Goal: Task Accomplishment & Management: Manage account settings

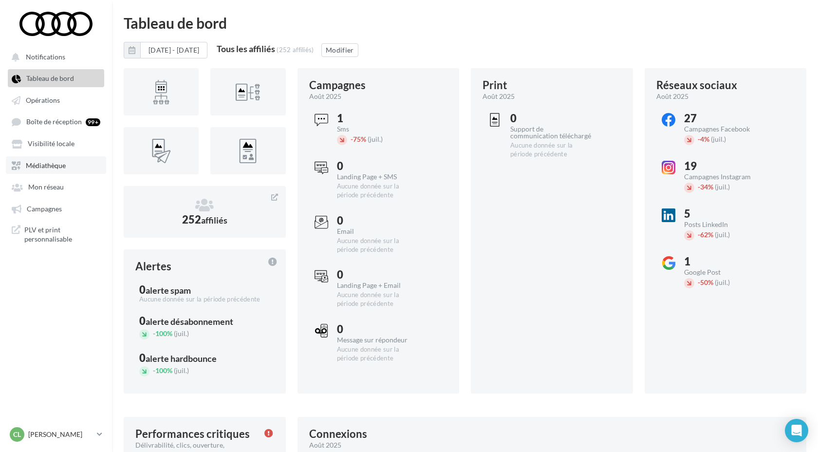
click at [64, 167] on span "Médiathèque" at bounding box center [46, 165] width 40 height 8
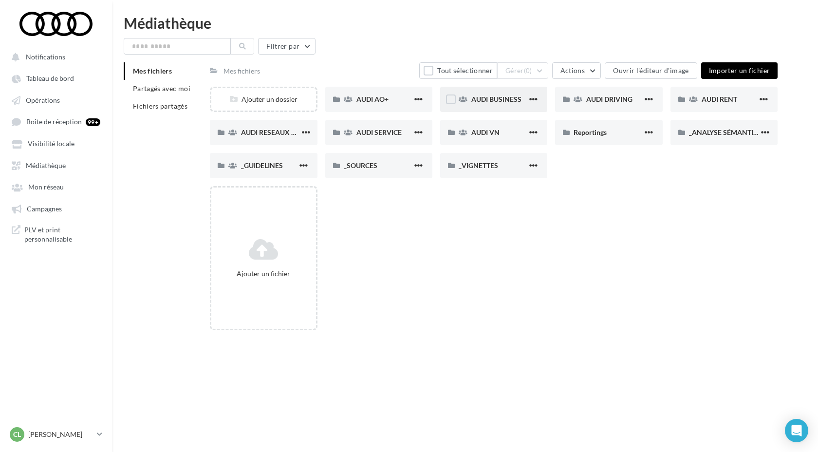
click at [492, 106] on div "AUDI BUSINESS" at bounding box center [493, 99] width 107 height 25
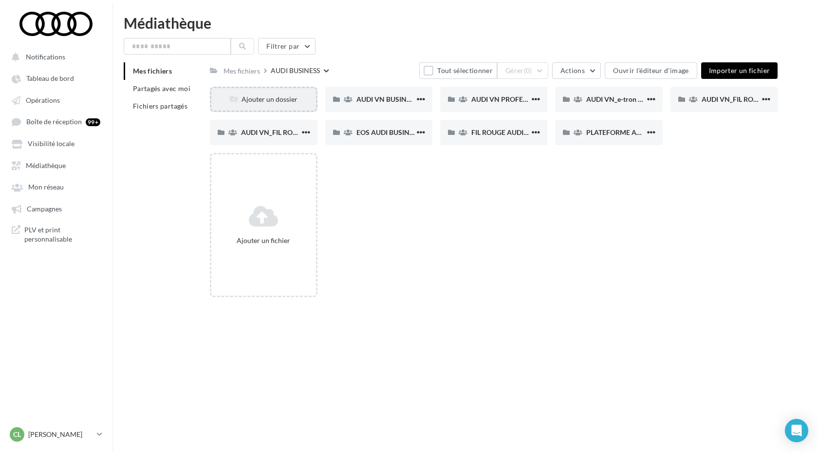
click at [301, 99] on div "Ajouter un dossier" at bounding box center [263, 99] width 104 height 10
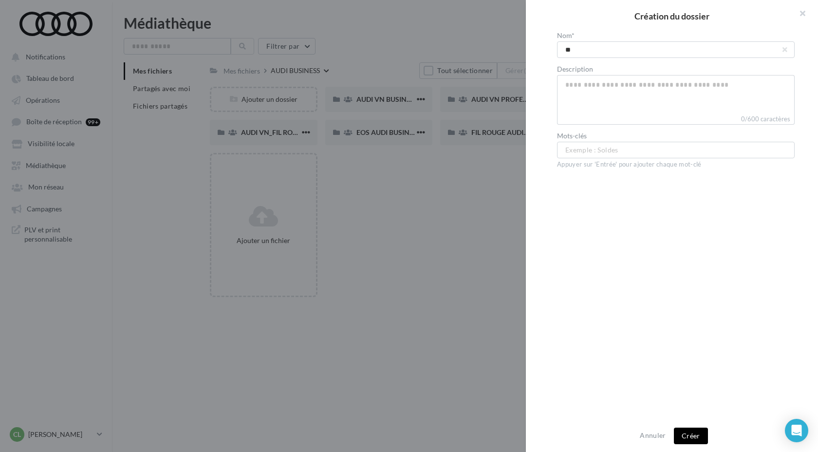
type input "*"
type input "**********"
click at [694, 437] on button "Créer" at bounding box center [691, 436] width 34 height 17
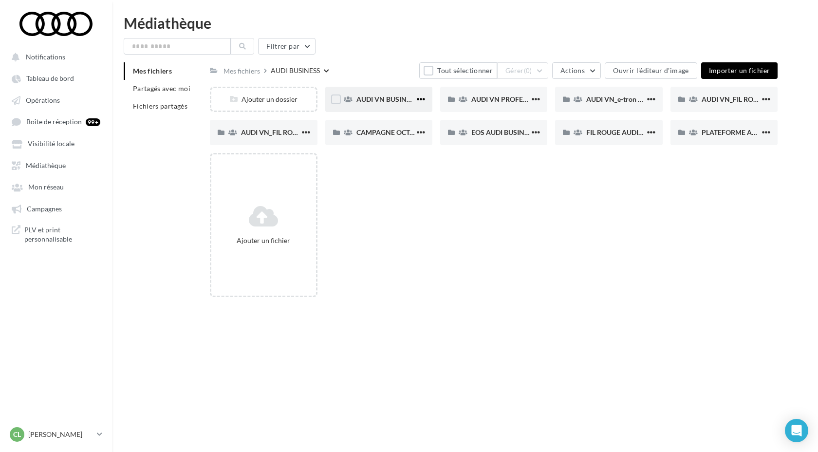
click at [418, 100] on span "button" at bounding box center [421, 99] width 8 height 8
click at [501, 233] on div "Ajouter un fichier" at bounding box center [498, 229] width 576 height 152
click at [418, 137] on button "button" at bounding box center [421, 133] width 12 height 10
click at [387, 159] on button "Modifier les informations" at bounding box center [373, 152] width 108 height 25
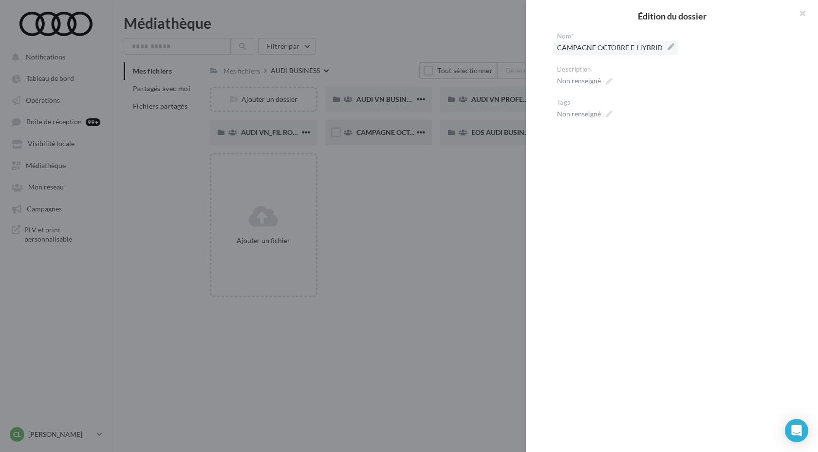
click at [668, 47] on label "CAMPAGNE OCTOBRE E-HYBRID" at bounding box center [615, 48] width 125 height 14
click at [0, 0] on textarea "**********" at bounding box center [0, 0] width 0 height 0
type textarea "**********"
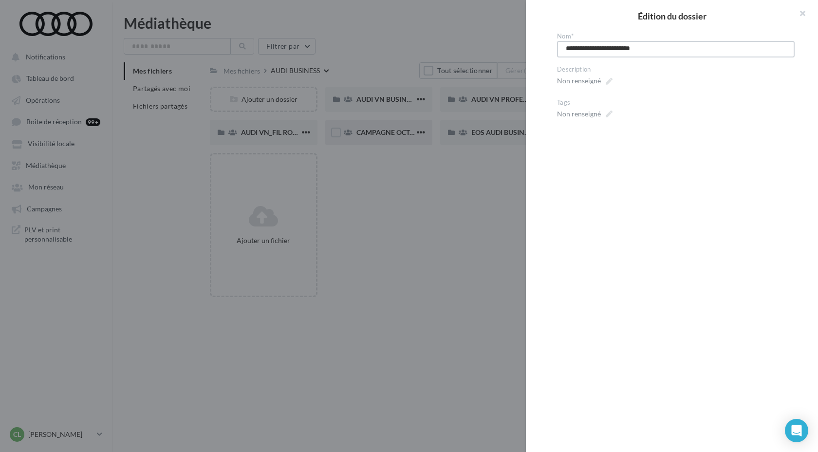
type textarea "**********"
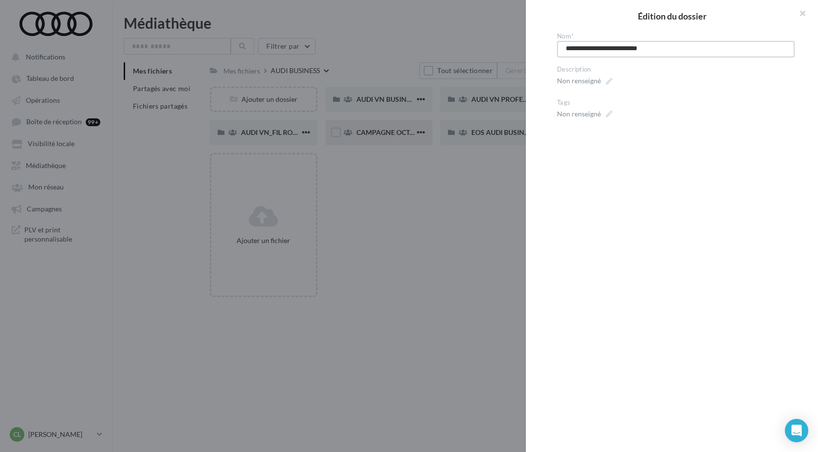
type textarea "**********"
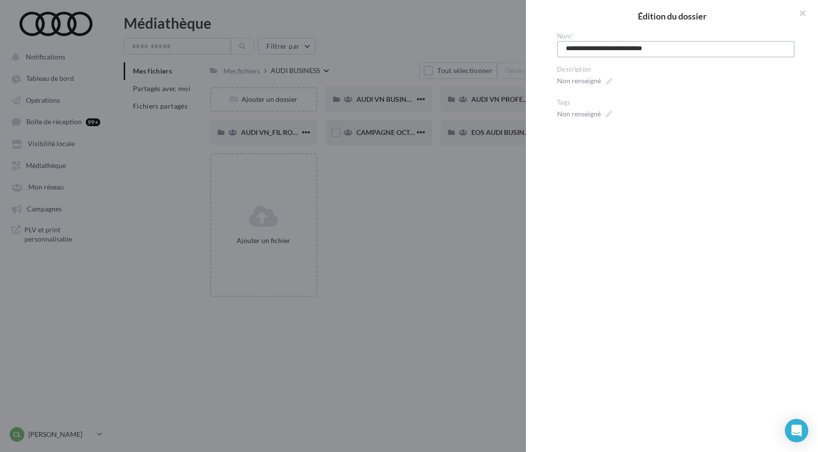
type textarea "**********"
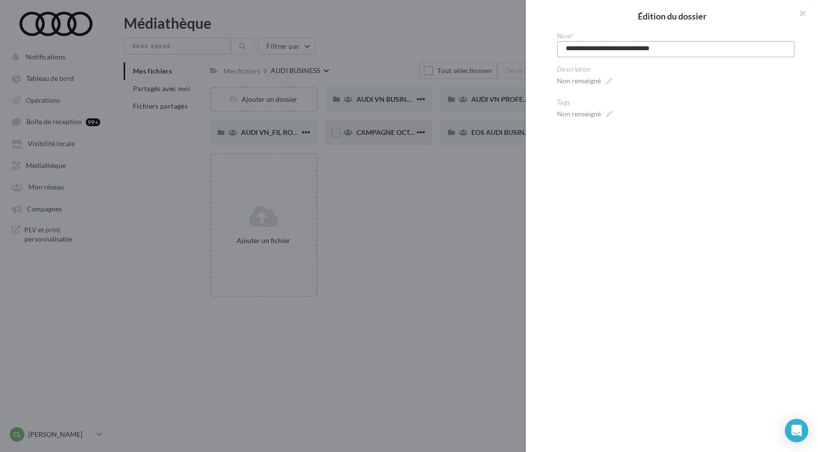
type textarea "**********"
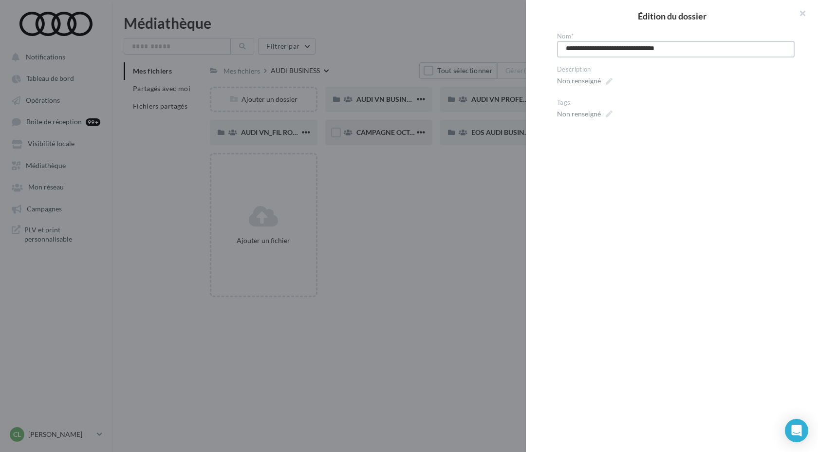
type textarea "**********"
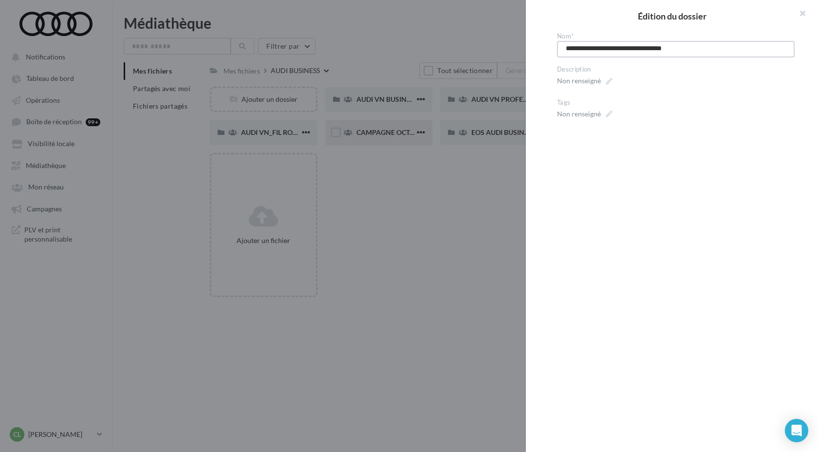
type textarea "**********"
click at [808, 11] on button "button" at bounding box center [798, 14] width 39 height 29
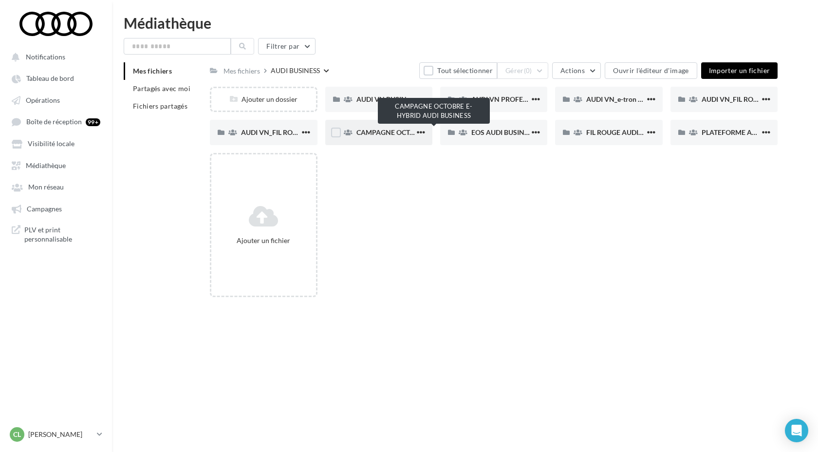
click at [383, 130] on span "CAMPAGNE OCTOBRE E-HYBRID AUDI BUSINESS" at bounding box center [435, 132] width 156 height 8
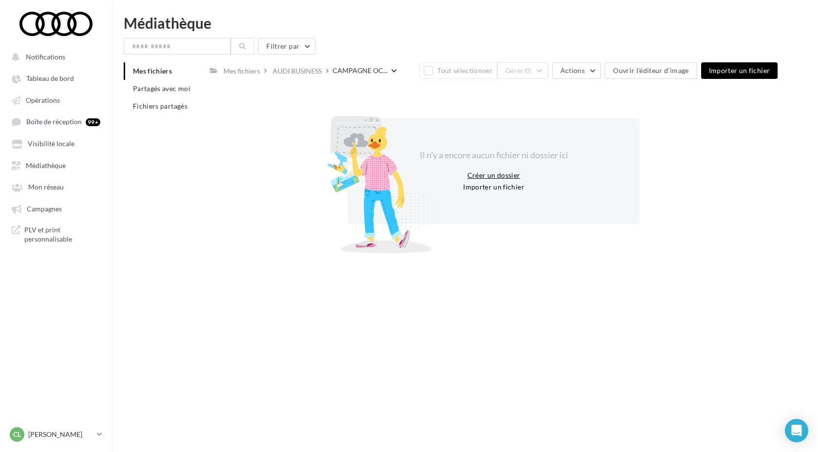
click at [487, 172] on button "Créer un dossier" at bounding box center [494, 175] width 61 height 12
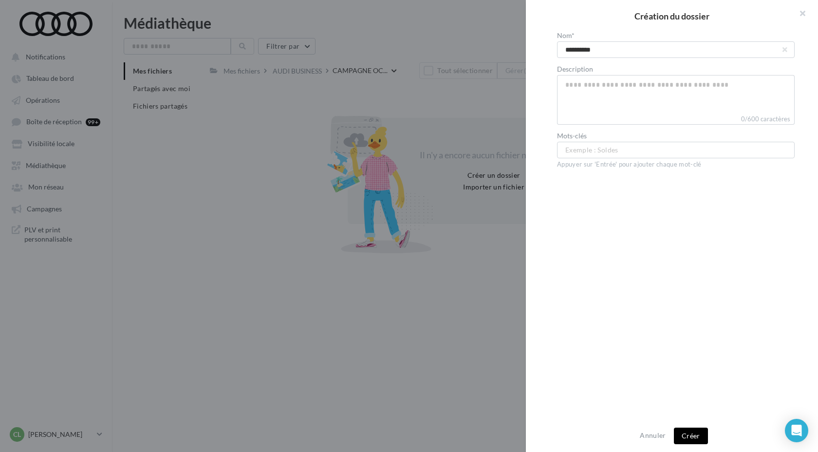
type input "**********"
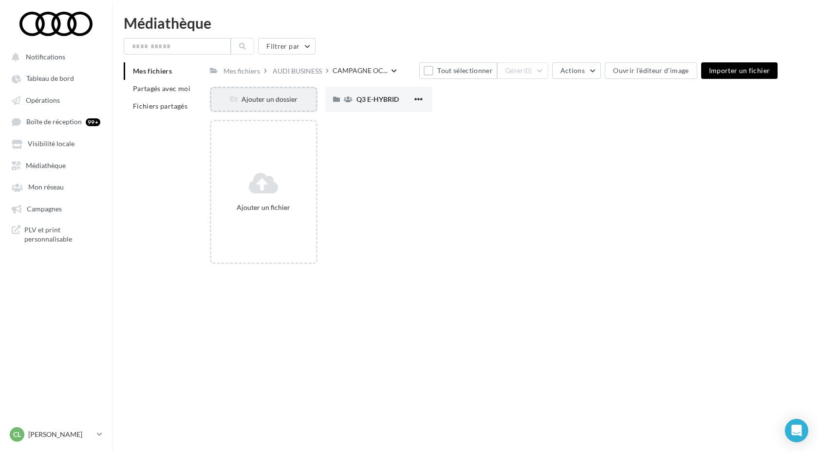
click at [297, 104] on div "Ajouter un dossier" at bounding box center [263, 99] width 104 height 10
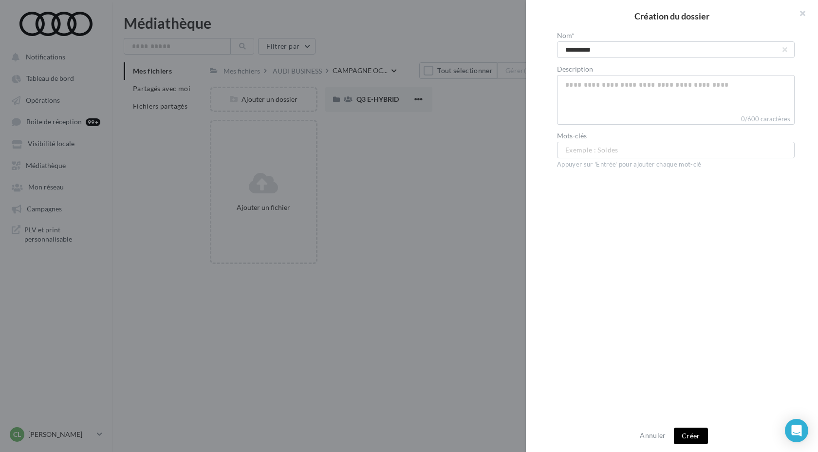
type input "**********"
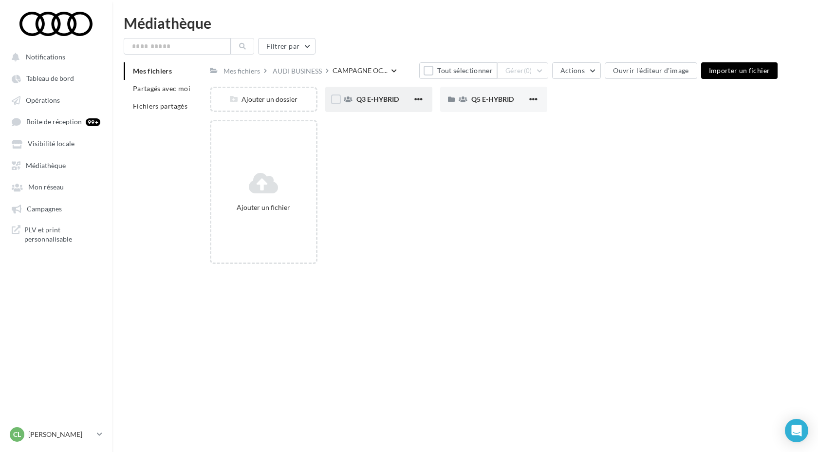
click at [366, 103] on span "Q3 E-HYBRID" at bounding box center [378, 99] width 42 height 8
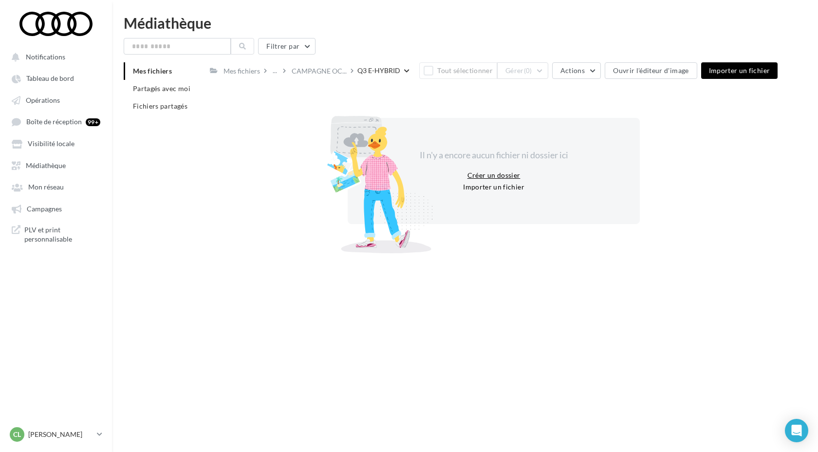
click at [497, 174] on button "Créer un dossier" at bounding box center [494, 175] width 61 height 12
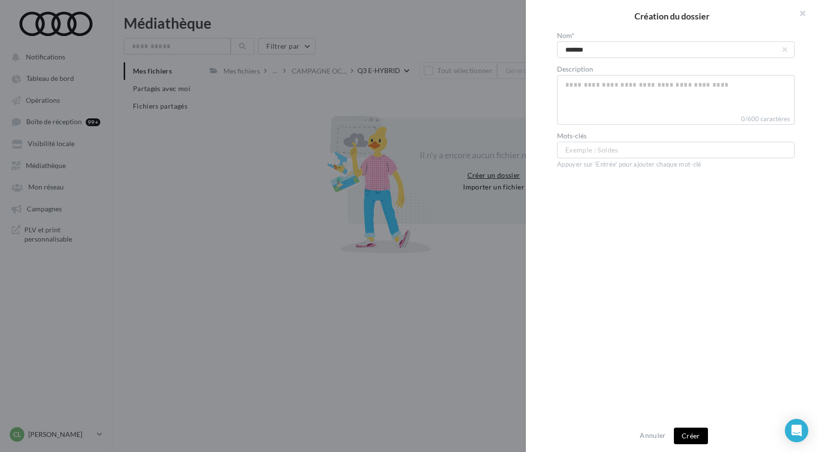
type input "********"
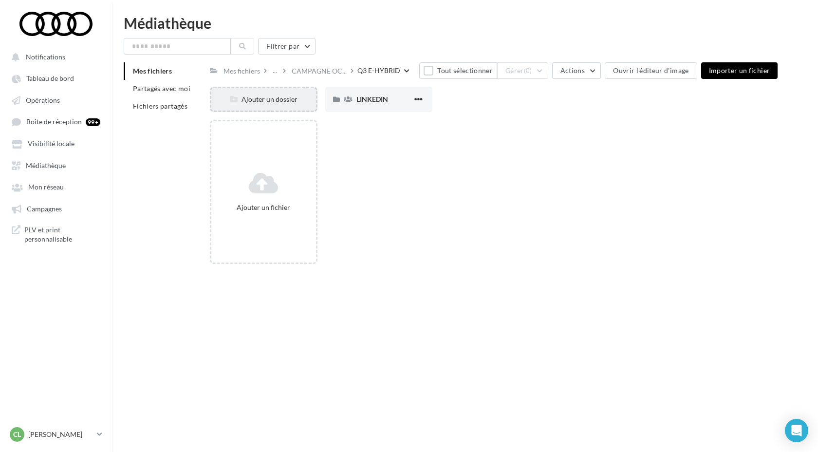
click at [286, 106] on div "Ajouter un dossier" at bounding box center [263, 99] width 107 height 25
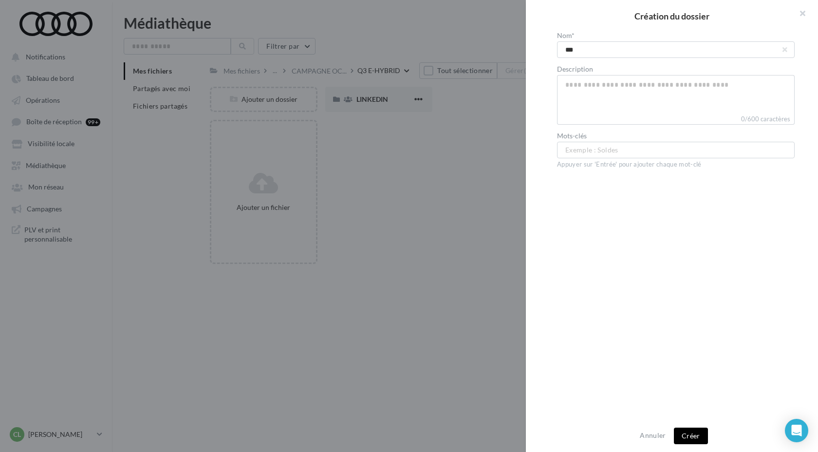
type input "****"
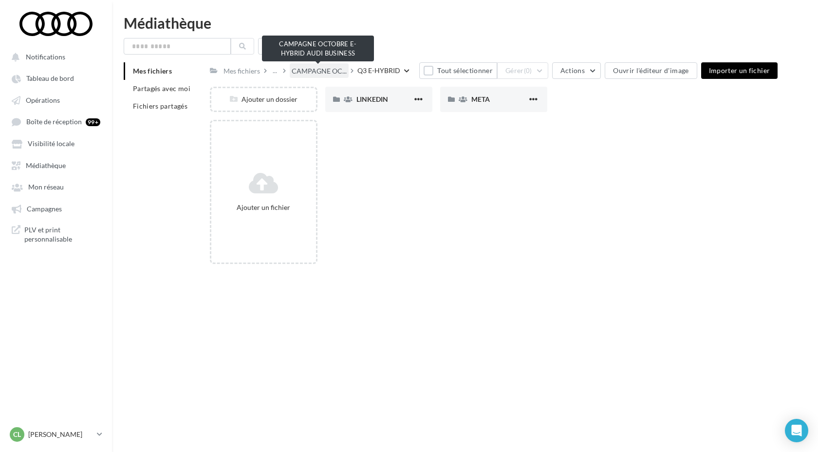
click at [332, 67] on span "CAMPAGNE OC..." at bounding box center [319, 71] width 55 height 10
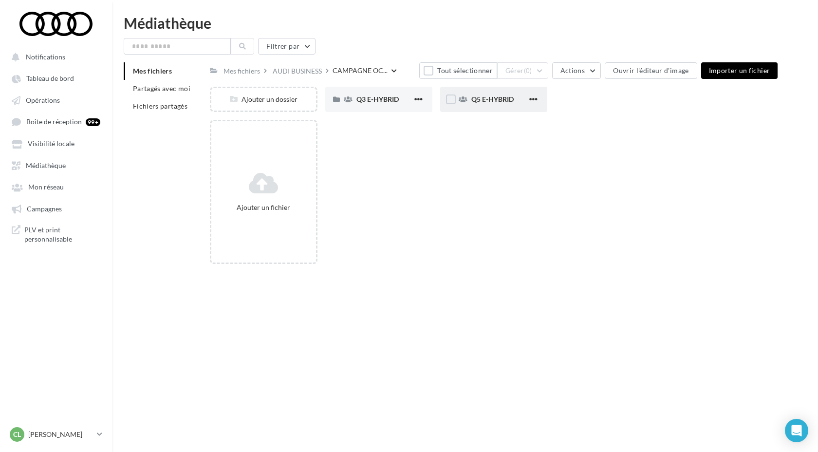
click at [486, 103] on span "Q5 E-HYBRID" at bounding box center [492, 99] width 42 height 8
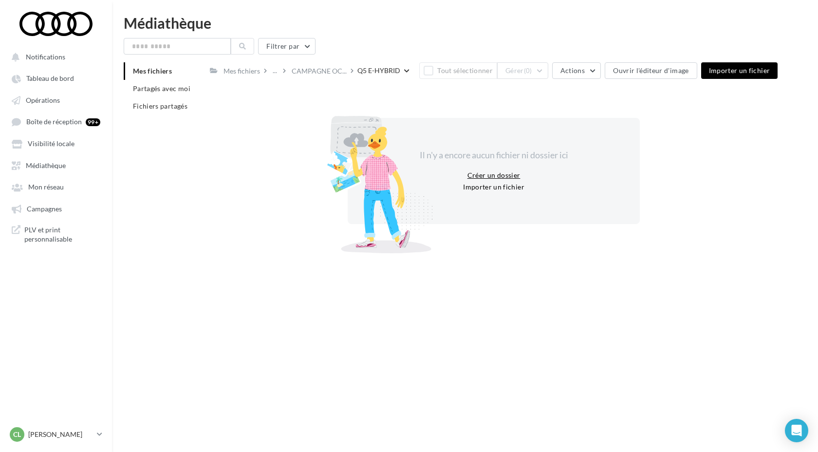
click at [464, 175] on button "Créer un dossier" at bounding box center [494, 175] width 61 height 12
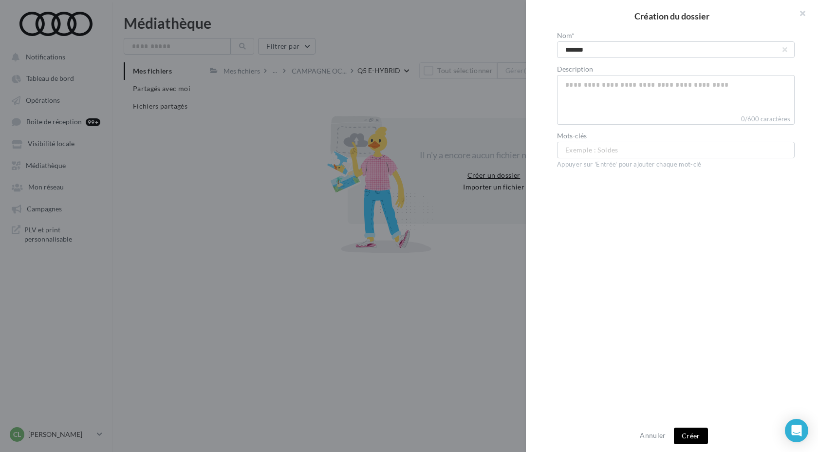
type input "********"
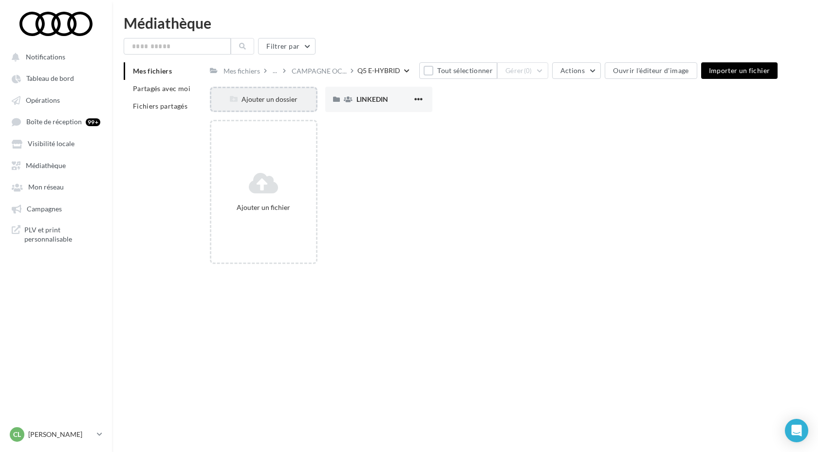
click at [286, 94] on div "Ajouter un dossier" at bounding box center [263, 99] width 104 height 10
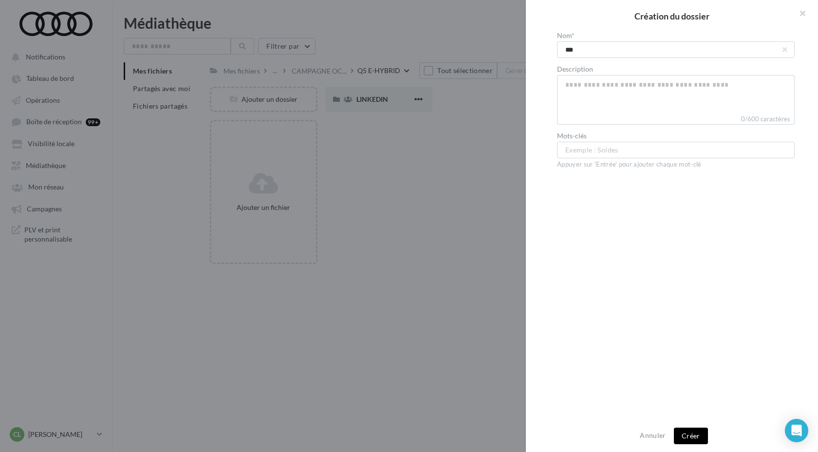
type input "****"
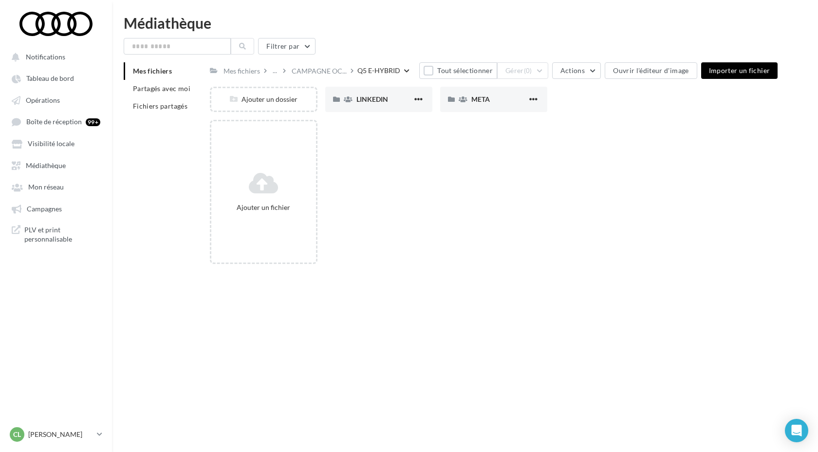
click at [347, 68] on div "CAMPAGNE OC..." at bounding box center [324, 70] width 68 height 14
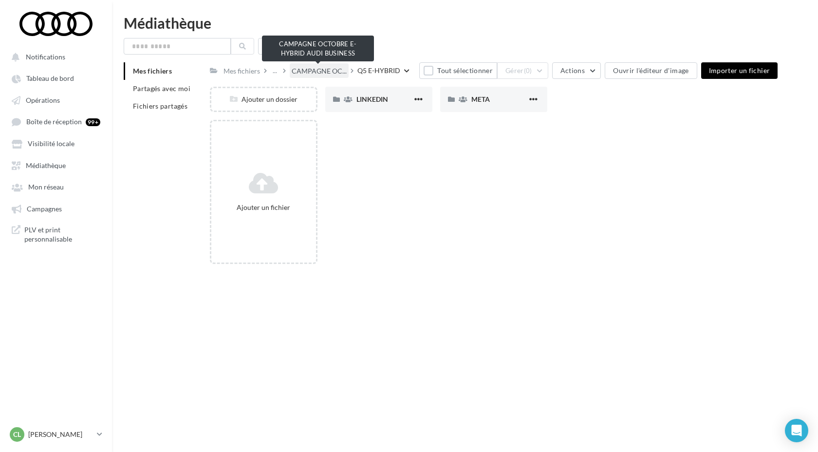
click at [341, 70] on span "CAMPAGNE OC..." at bounding box center [319, 71] width 55 height 10
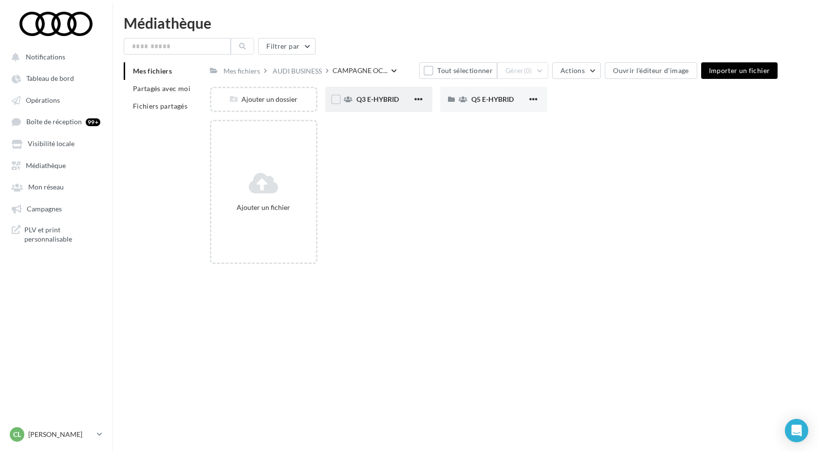
click at [369, 103] on span "Q3 E-HYBRID" at bounding box center [378, 99] width 42 height 8
click at [364, 100] on span "LINKEDIN" at bounding box center [373, 99] width 32 height 8
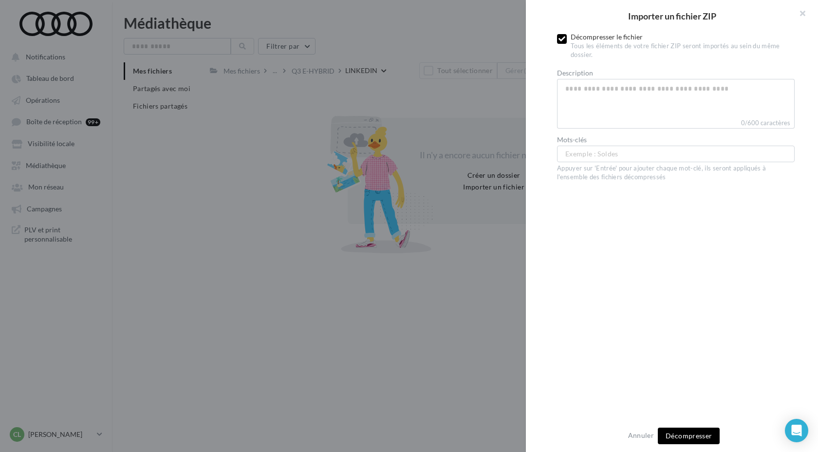
click at [563, 39] on icon at bounding box center [562, 39] width 7 height 7
click at [688, 439] on span "Importer" at bounding box center [689, 436] width 29 height 8
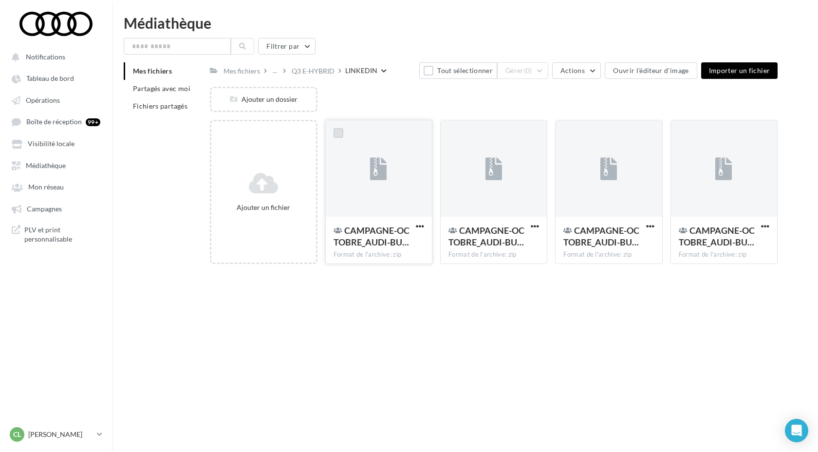
click at [342, 136] on label at bounding box center [339, 133] width 10 height 10
click at [452, 134] on label at bounding box center [454, 133] width 10 height 10
click at [578, 135] on div at bounding box center [568, 132] width 25 height 25
click at [570, 137] on label at bounding box center [569, 133] width 10 height 10
click at [680, 134] on label at bounding box center [684, 133] width 10 height 10
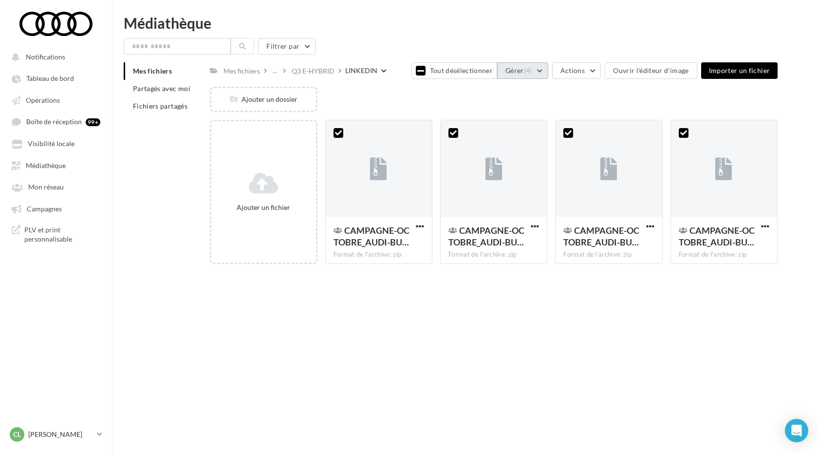
click at [533, 75] on button "Gérer (4)" at bounding box center [522, 70] width 51 height 17
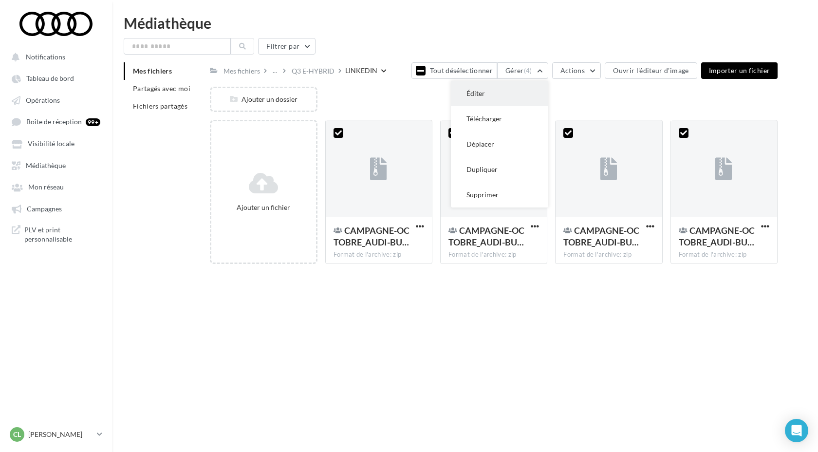
click at [523, 93] on button "Éditer" at bounding box center [499, 93] width 97 height 25
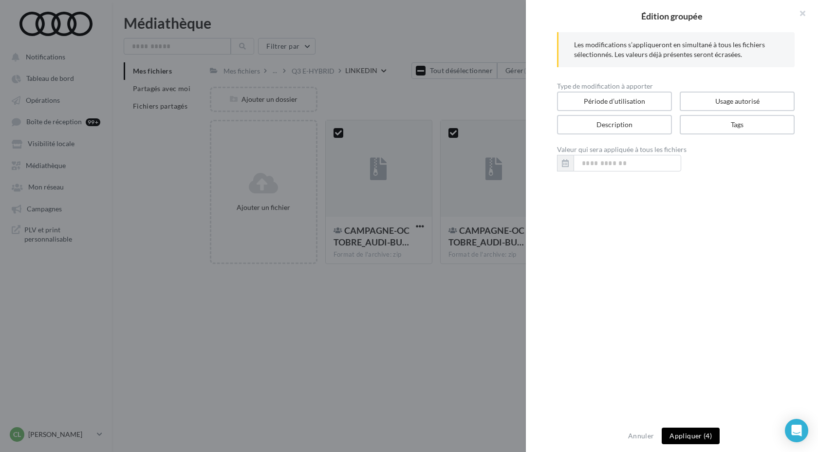
click at [745, 134] on div "Période d’utilisation Usage autorisé Description Tags" at bounding box center [679, 115] width 245 height 47
click at [742, 129] on label "Tags" at bounding box center [737, 125] width 117 height 20
click at [616, 166] on input "text" at bounding box center [675, 163] width 216 height 10
paste input "**********"
type input "**********"
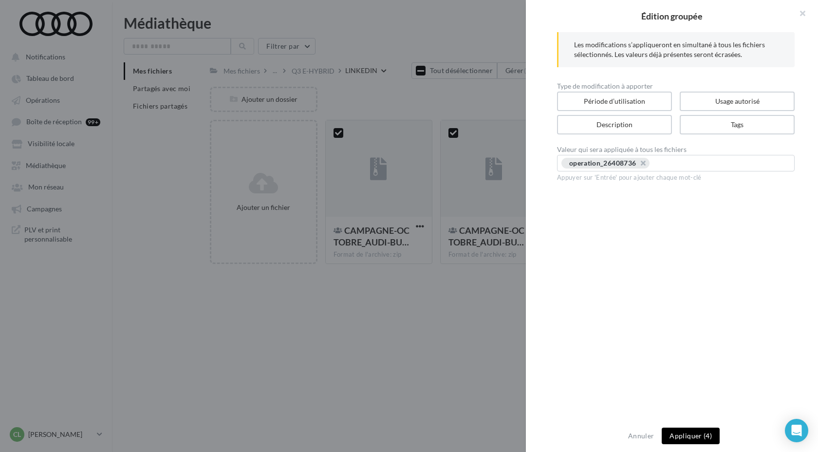
click at [689, 436] on button "Appliquer (4)" at bounding box center [691, 436] width 58 height 17
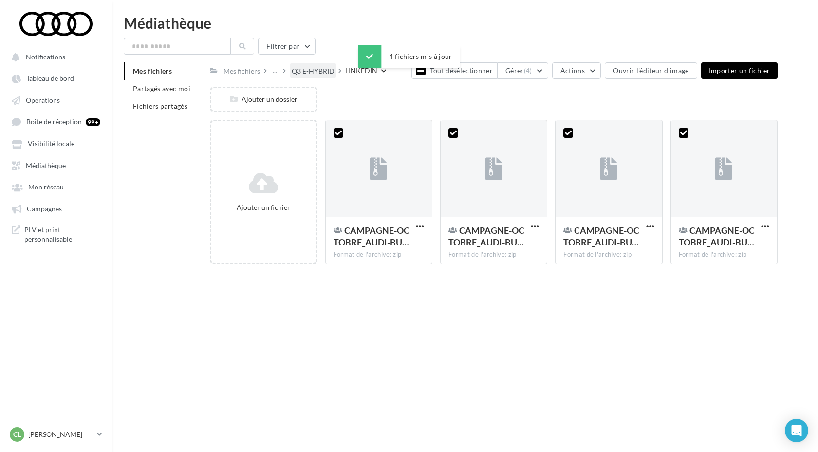
click at [319, 73] on div "Q3 E-HYBRID" at bounding box center [313, 71] width 43 height 10
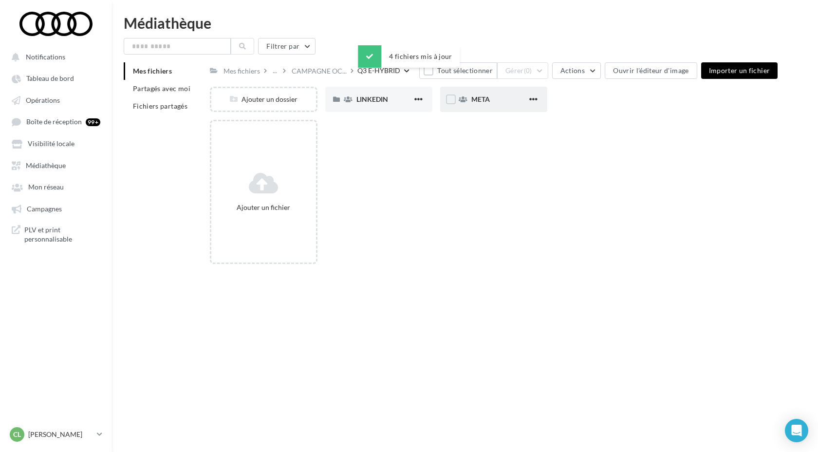
click at [465, 104] on div "META" at bounding box center [493, 99] width 107 height 25
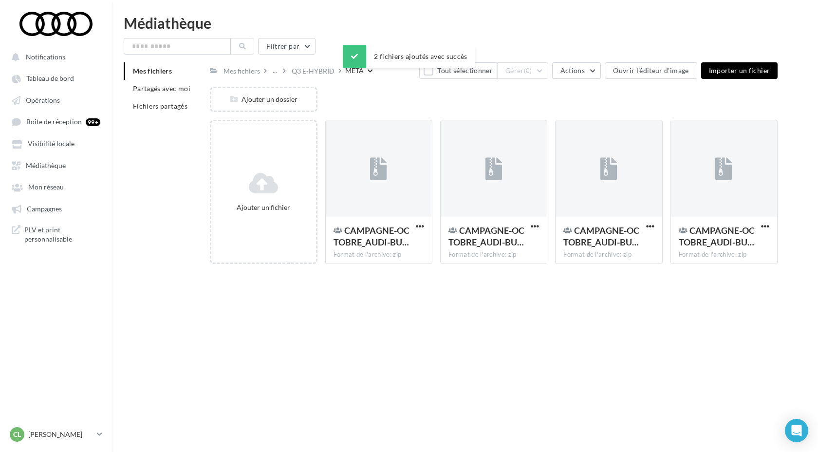
click at [522, 351] on div "Notifications Tableau de bord Opérations" at bounding box center [409, 242] width 818 height 452
click at [551, 300] on div "Notifications Tableau de bord Opérations" at bounding box center [409, 242] width 818 height 452
click at [342, 134] on label at bounding box center [339, 133] width 10 height 10
click at [451, 134] on label at bounding box center [454, 133] width 10 height 10
click at [567, 134] on label at bounding box center [569, 133] width 10 height 10
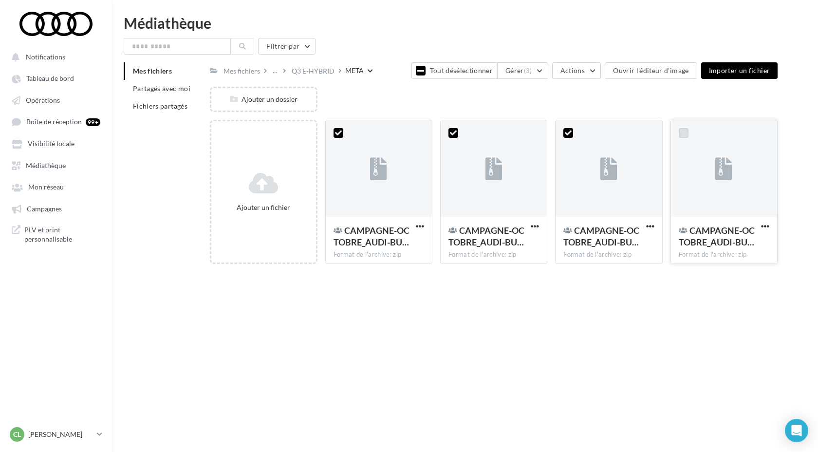
click at [680, 131] on label at bounding box center [684, 133] width 10 height 10
click at [529, 71] on span "(4)" at bounding box center [528, 71] width 8 height 8
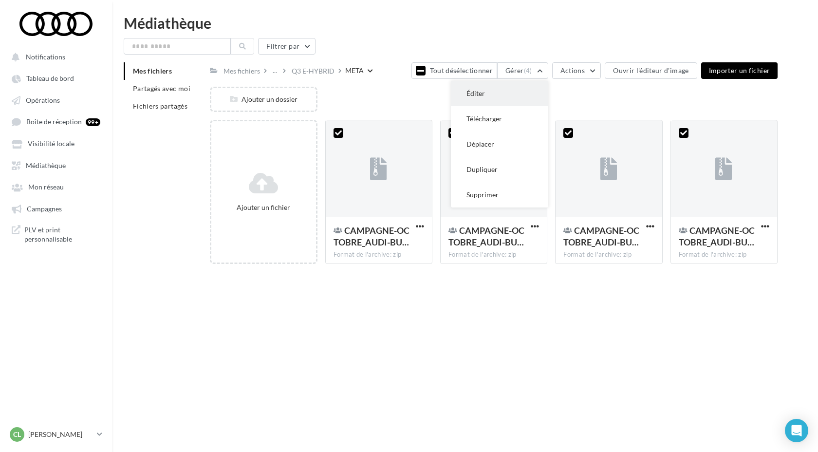
click at [532, 87] on button "Éditer" at bounding box center [499, 93] width 97 height 25
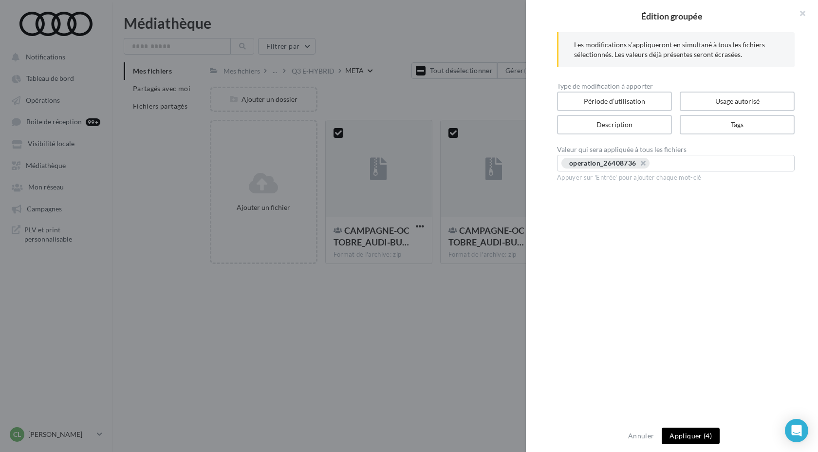
click at [701, 435] on button "Appliquer (4)" at bounding box center [691, 436] width 58 height 17
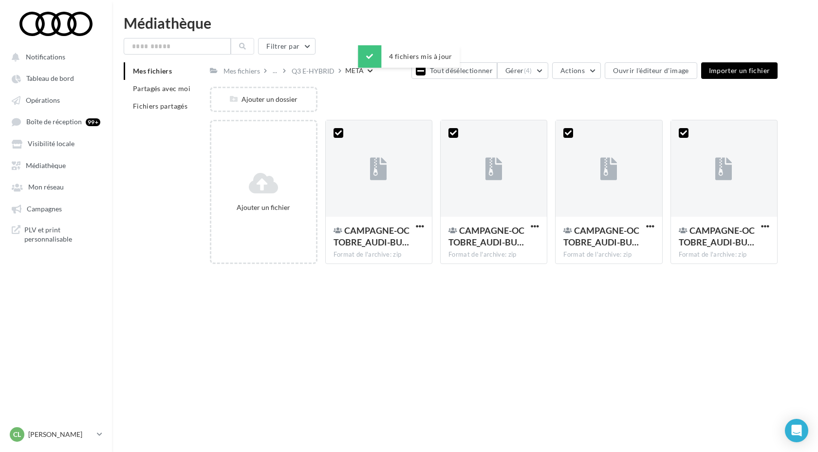
click at [418, 343] on div "Notifications Tableau de bord Opérations" at bounding box center [409, 242] width 818 height 452
click at [322, 66] on div "Q3 E-HYBRID" at bounding box center [313, 71] width 43 height 10
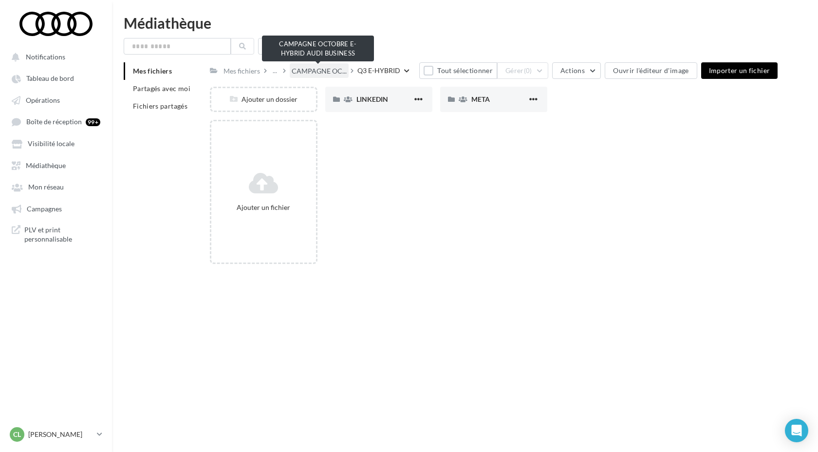
click at [326, 73] on span "CAMPAGNE OC..." at bounding box center [319, 71] width 55 height 10
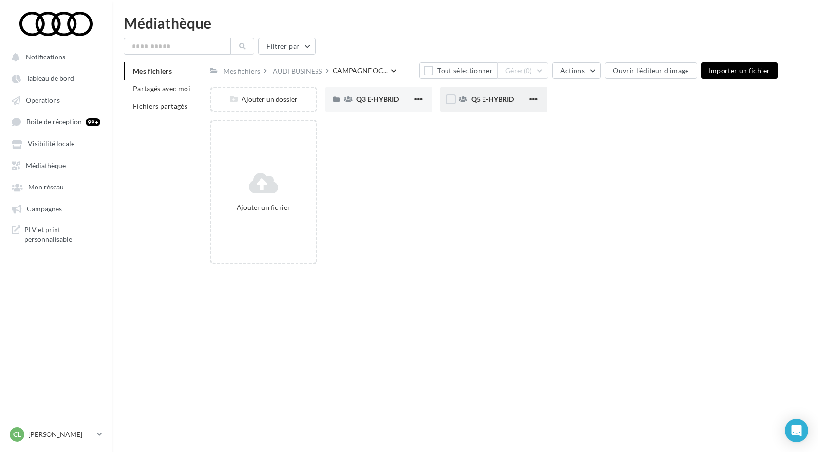
click at [479, 105] on div "Q5 E-HYBRID" at bounding box center [493, 99] width 107 height 25
click at [393, 100] on div "LINKEDIN" at bounding box center [385, 99] width 56 height 10
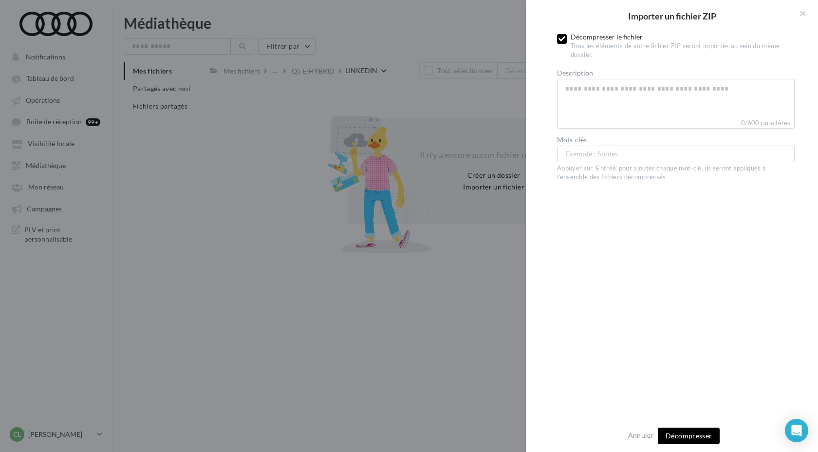
click at [562, 43] on label at bounding box center [562, 39] width 10 height 10
click at [688, 441] on button "Importer" at bounding box center [689, 436] width 44 height 17
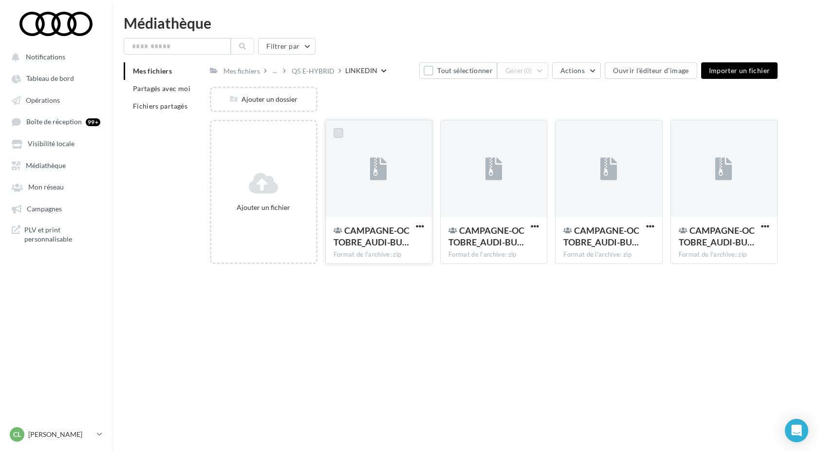
click at [338, 136] on label at bounding box center [339, 133] width 10 height 10
click at [451, 135] on label at bounding box center [454, 133] width 10 height 10
click at [571, 135] on label at bounding box center [569, 133] width 10 height 10
click at [679, 137] on label at bounding box center [684, 133] width 10 height 10
click at [578, 73] on span "Actions" at bounding box center [573, 70] width 24 height 8
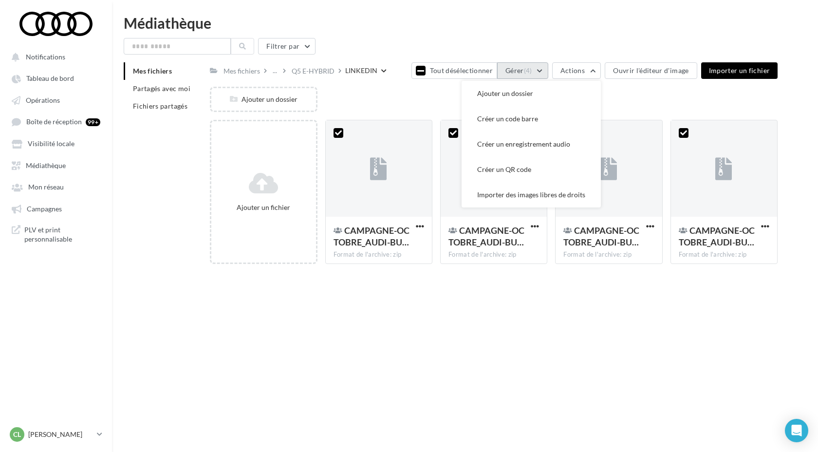
click at [534, 63] on button "Gérer (4)" at bounding box center [522, 70] width 51 height 17
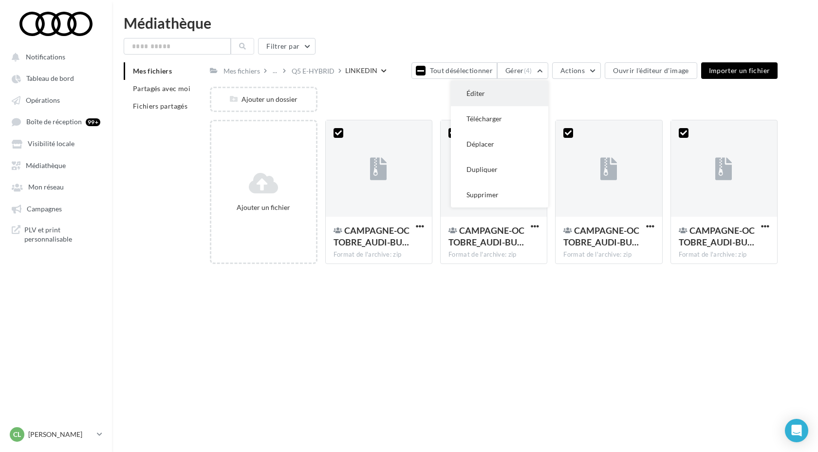
click at [512, 92] on button "Éditer" at bounding box center [499, 93] width 97 height 25
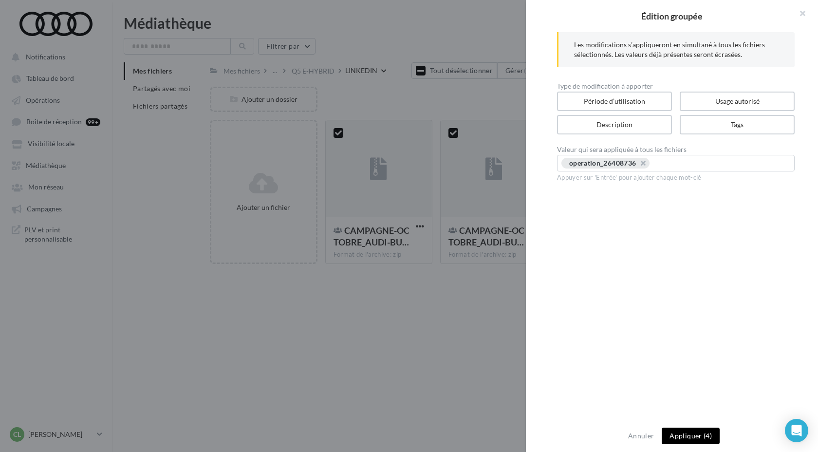
click at [706, 429] on button "Appliquer (4)" at bounding box center [691, 436] width 58 height 17
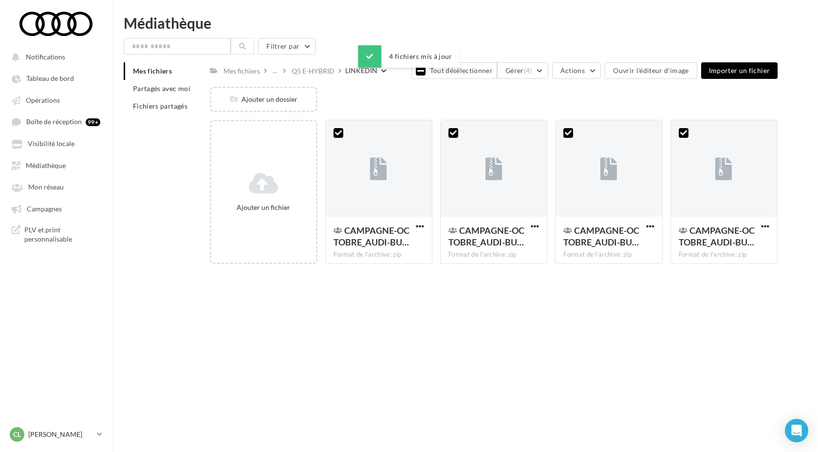
click at [405, 361] on div "Notifications Tableau de bord Opérations" at bounding box center [409, 242] width 818 height 452
click at [313, 77] on div "Mes fichiers ... Q5 E-HYBRID LINKEDIN Tout désélectionner Gérer (4) Actions Ouv…" at bounding box center [494, 70] width 568 height 17
click at [321, 69] on div "Q5 E-HYBRID" at bounding box center [313, 71] width 43 height 10
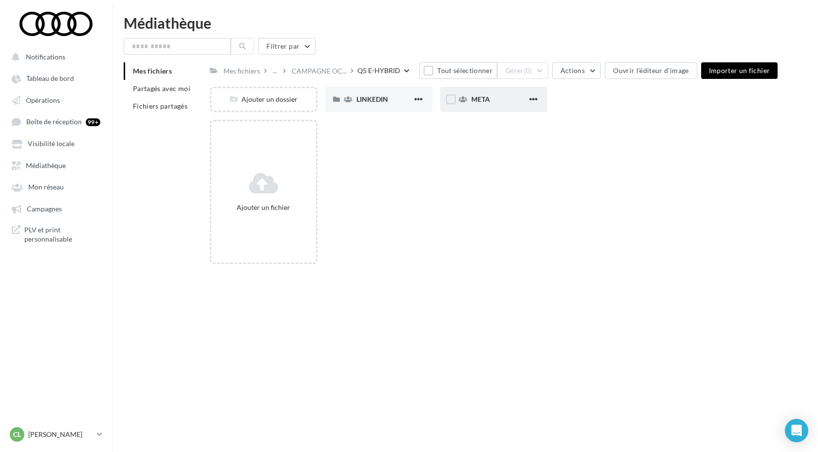
click at [490, 108] on div "META" at bounding box center [493, 99] width 107 height 25
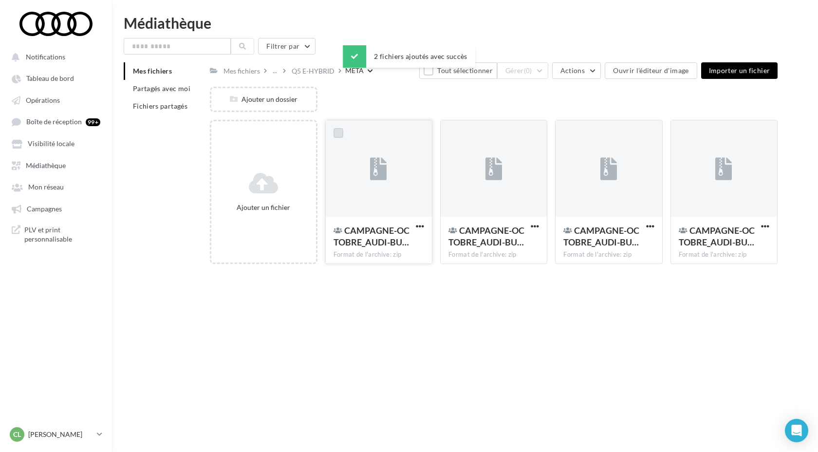
click at [339, 134] on label at bounding box center [339, 133] width 10 height 10
click at [460, 134] on div at bounding box center [453, 132] width 25 height 25
click at [451, 135] on label at bounding box center [454, 133] width 10 height 10
click at [572, 134] on label at bounding box center [569, 133] width 10 height 10
click at [687, 133] on label at bounding box center [684, 133] width 10 height 10
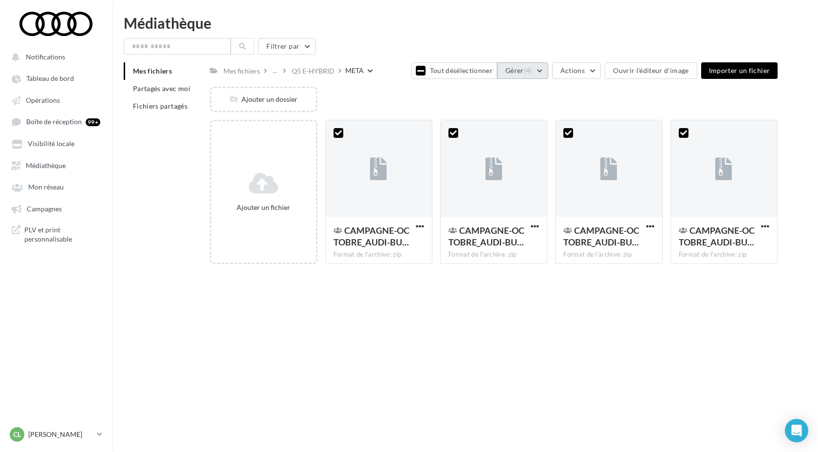
click at [532, 71] on span "(4)" at bounding box center [528, 71] width 8 height 8
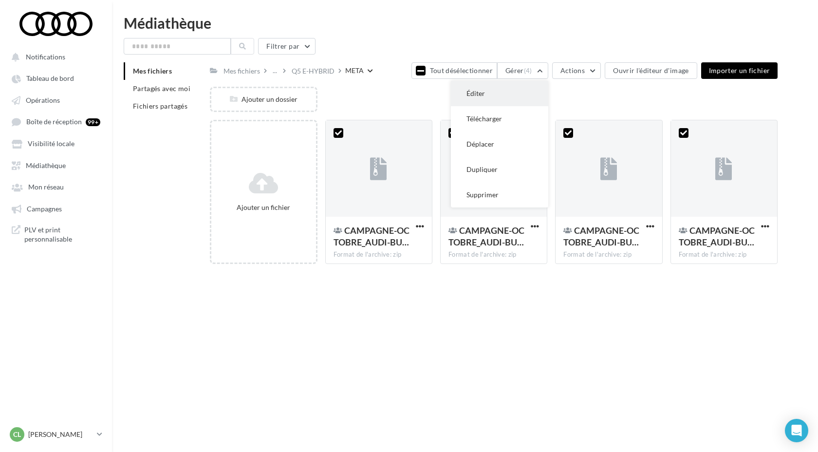
click at [508, 94] on button "Éditer" at bounding box center [499, 93] width 97 height 25
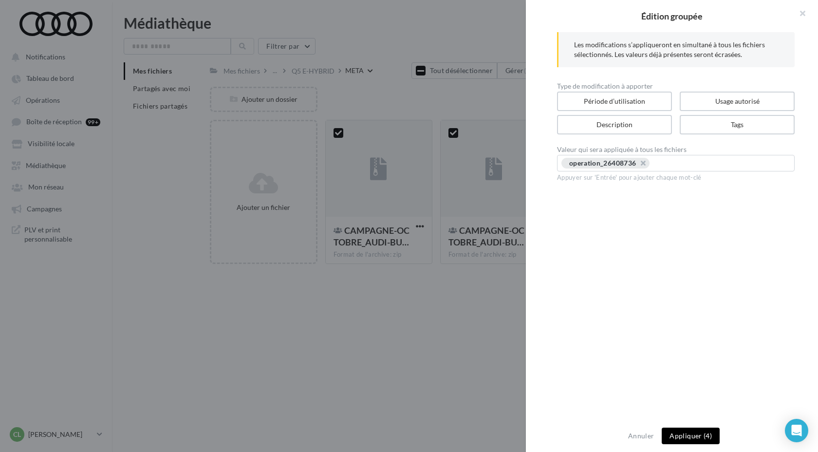
click at [689, 438] on button "Appliquer (4)" at bounding box center [691, 436] width 58 height 17
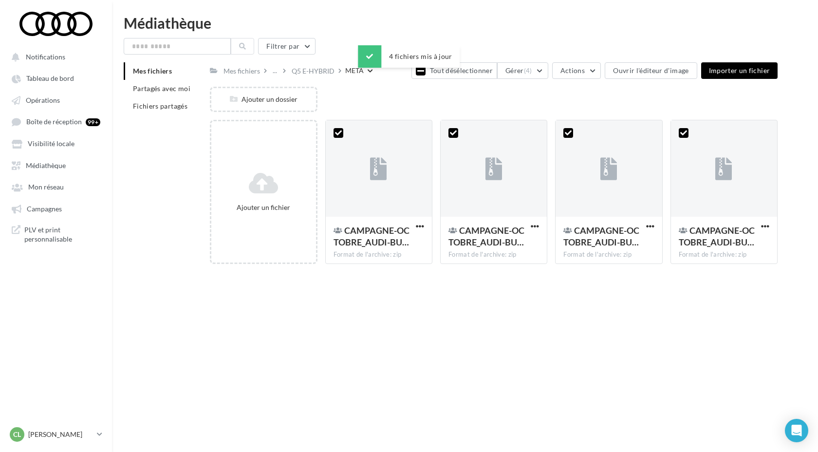
click at [472, 365] on div "Notifications Tableau de bord Opérations" at bounding box center [409, 242] width 818 height 452
click at [318, 73] on div "Q5 E-HYBRID" at bounding box center [313, 71] width 43 height 10
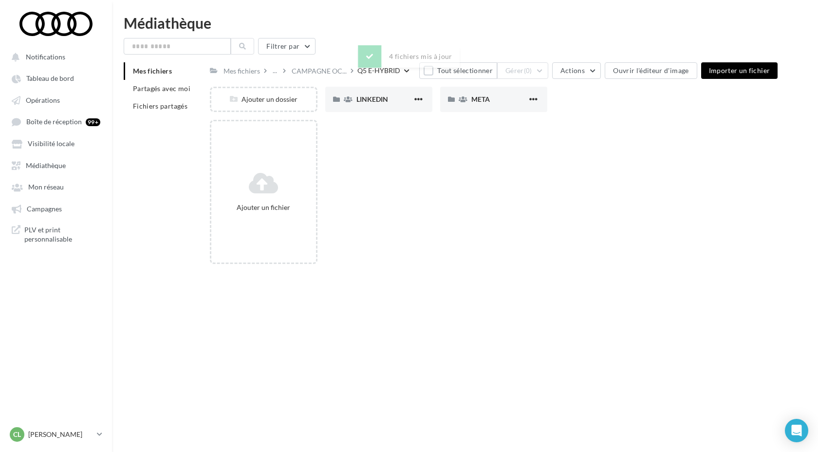
click at [486, 246] on div "Ajouter un fichier" at bounding box center [498, 196] width 576 height 152
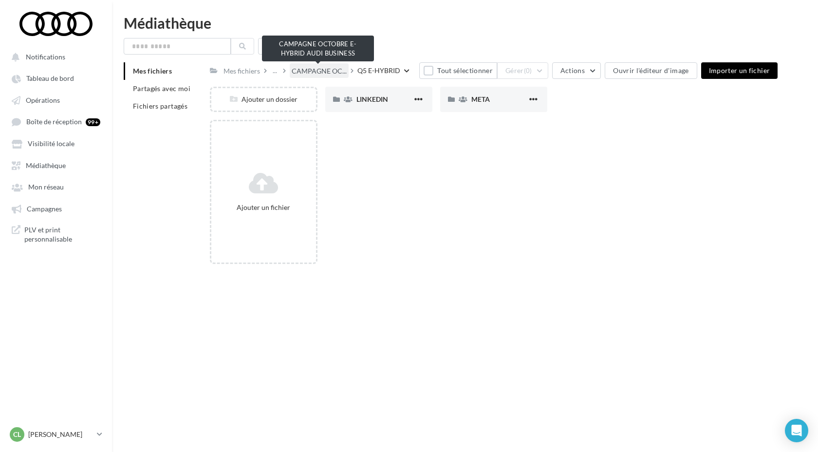
click at [324, 75] on span "CAMPAGNE OC..." at bounding box center [319, 71] width 55 height 10
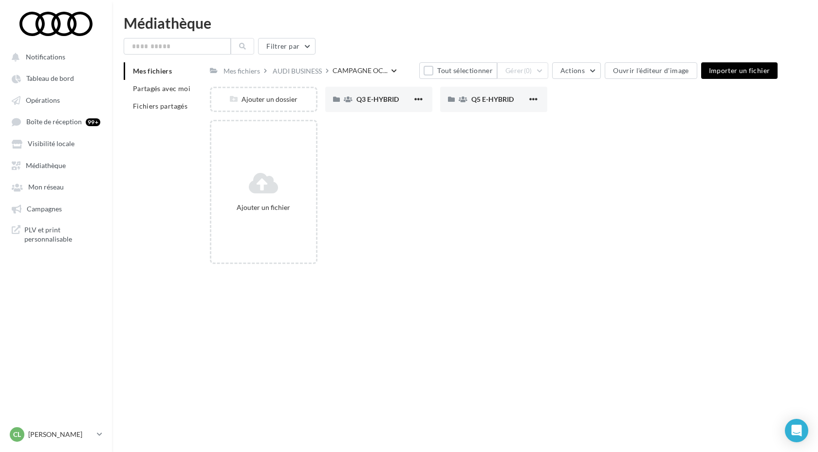
click at [535, 225] on div "Ajouter un fichier" at bounding box center [498, 196] width 576 height 152
